Goal: Find specific page/section: Find specific page/section

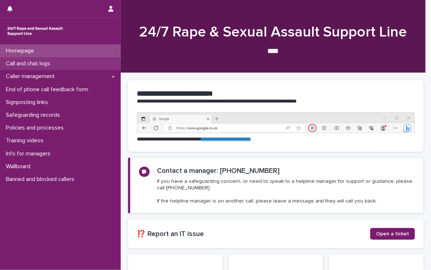
click at [44, 61] on p "Call and chat logs" at bounding box center [29, 63] width 53 height 7
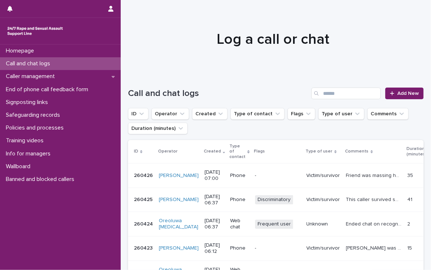
click at [56, 62] on p "Call and chat logs" at bounding box center [29, 63] width 53 height 7
